Goal: Task Accomplishment & Management: Manage account settings

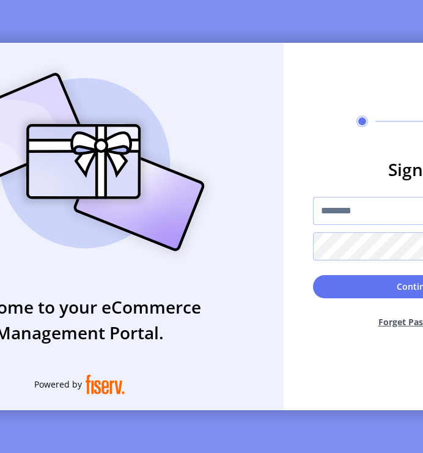
click at [368, 217] on input "text" at bounding box center [415, 211] width 205 height 28
type input "**********"
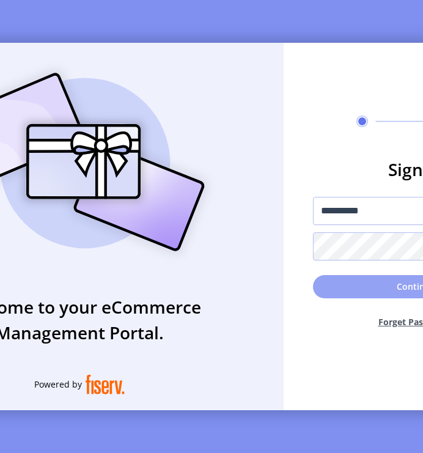
click at [359, 292] on button "Continue" at bounding box center [415, 286] width 205 height 23
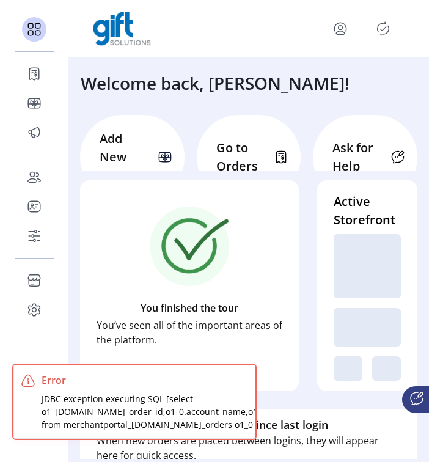
click at [241, 155] on p "Go to Orders" at bounding box center [241, 157] width 51 height 37
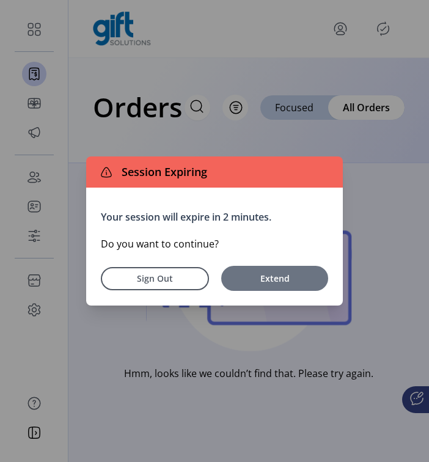
click at [263, 285] on button "Extend" at bounding box center [274, 278] width 107 height 25
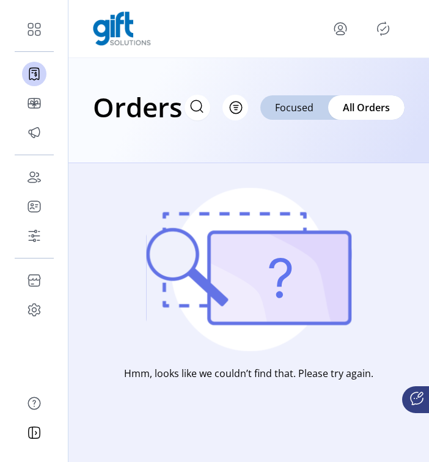
click at [367, 106] on span "All Orders" at bounding box center [366, 107] width 47 height 15
click at [281, 114] on span "Focused" at bounding box center [294, 107] width 39 height 15
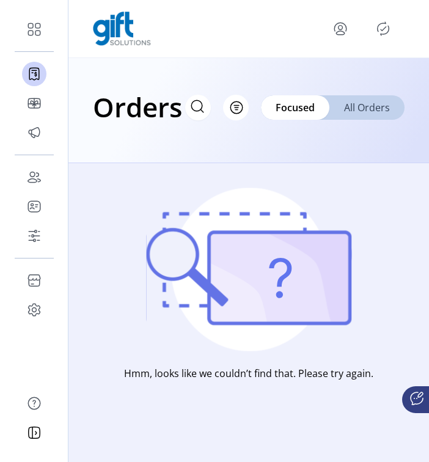
click at [347, 108] on span "All Orders" at bounding box center [367, 107] width 46 height 15
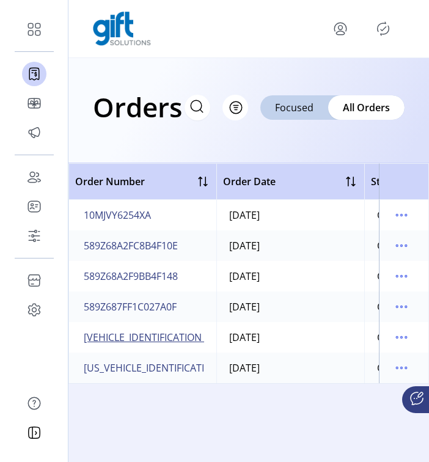
click at [147, 338] on span "[VEHICLE_IDENTIFICATION_NUMBER]" at bounding box center [167, 337] width 166 height 15
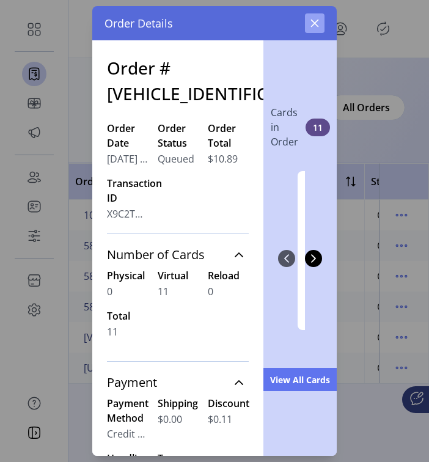
click at [318, 26] on icon "button" at bounding box center [315, 24] width 8 height 8
